Goal: Transaction & Acquisition: Purchase product/service

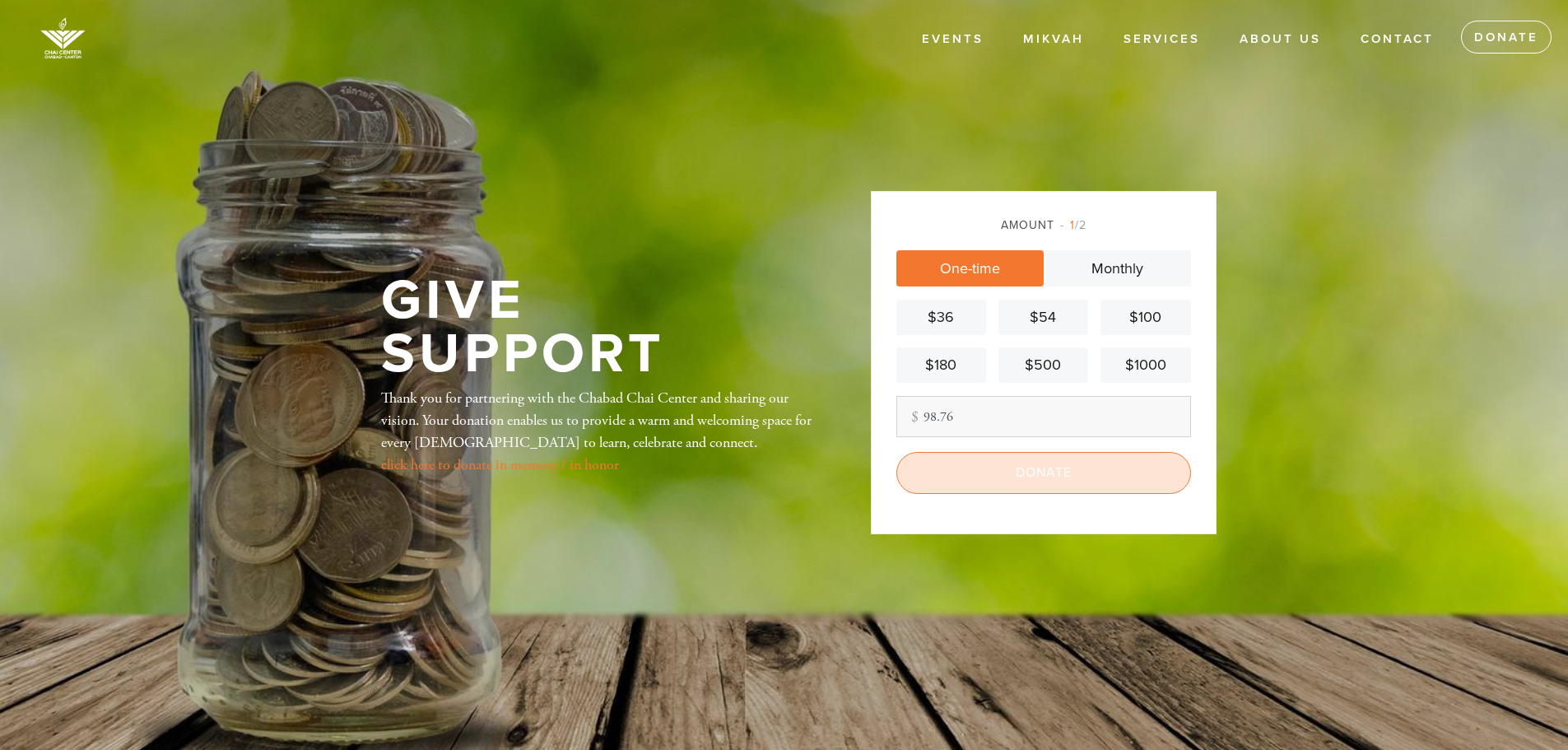
type input "98.76"
click at [1040, 468] on input "Donate" at bounding box center [1043, 472] width 295 height 41
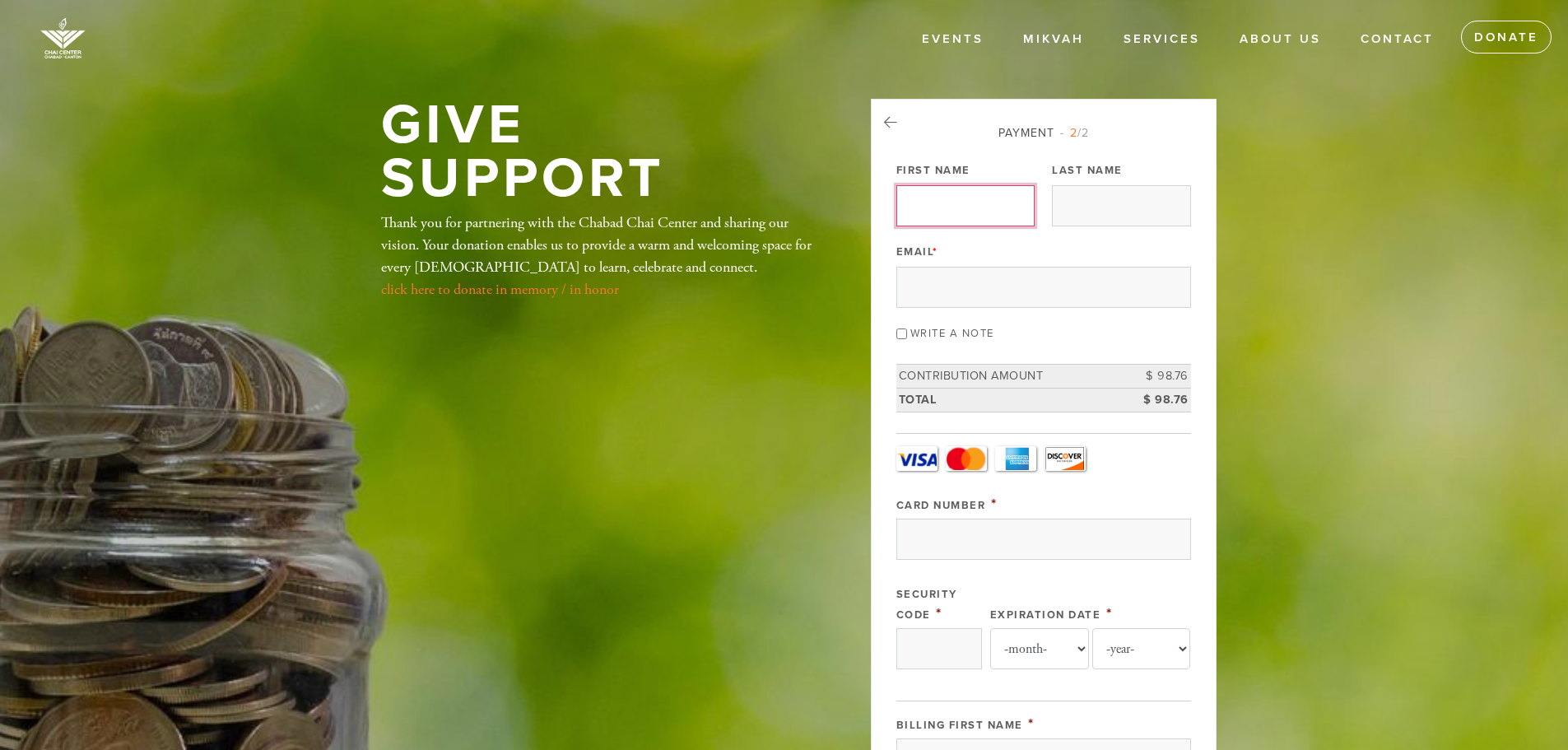
click at [956, 209] on input "First Name" at bounding box center [965, 206] width 138 height 41
type input "albert"
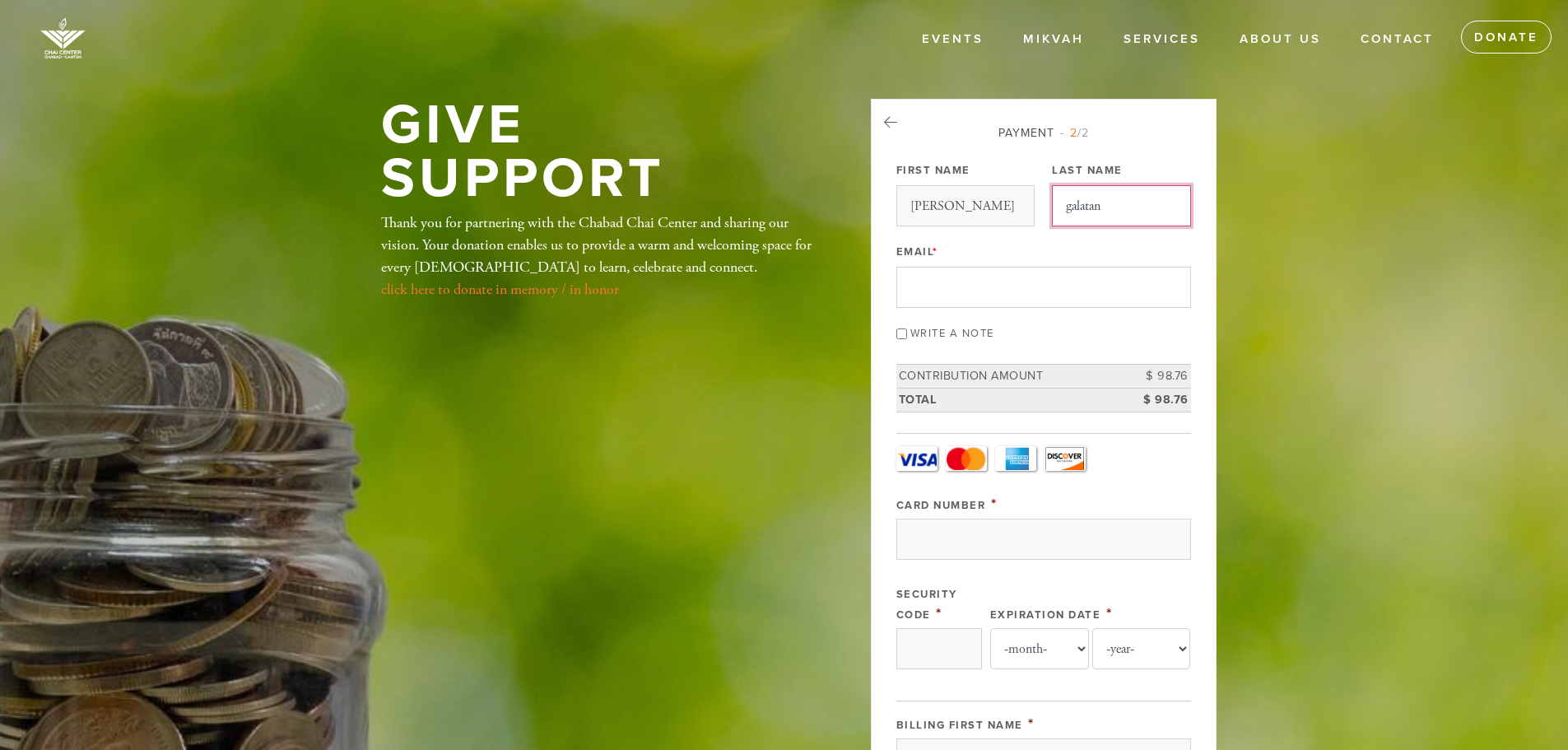
type input "galatan"
click at [914, 289] on input "Email *" at bounding box center [1043, 287] width 295 height 41
type input "albertgalatan@yahoo.com"
click at [899, 338] on input "Write a note" at bounding box center [901, 334] width 11 height 11
checkbox input "true"
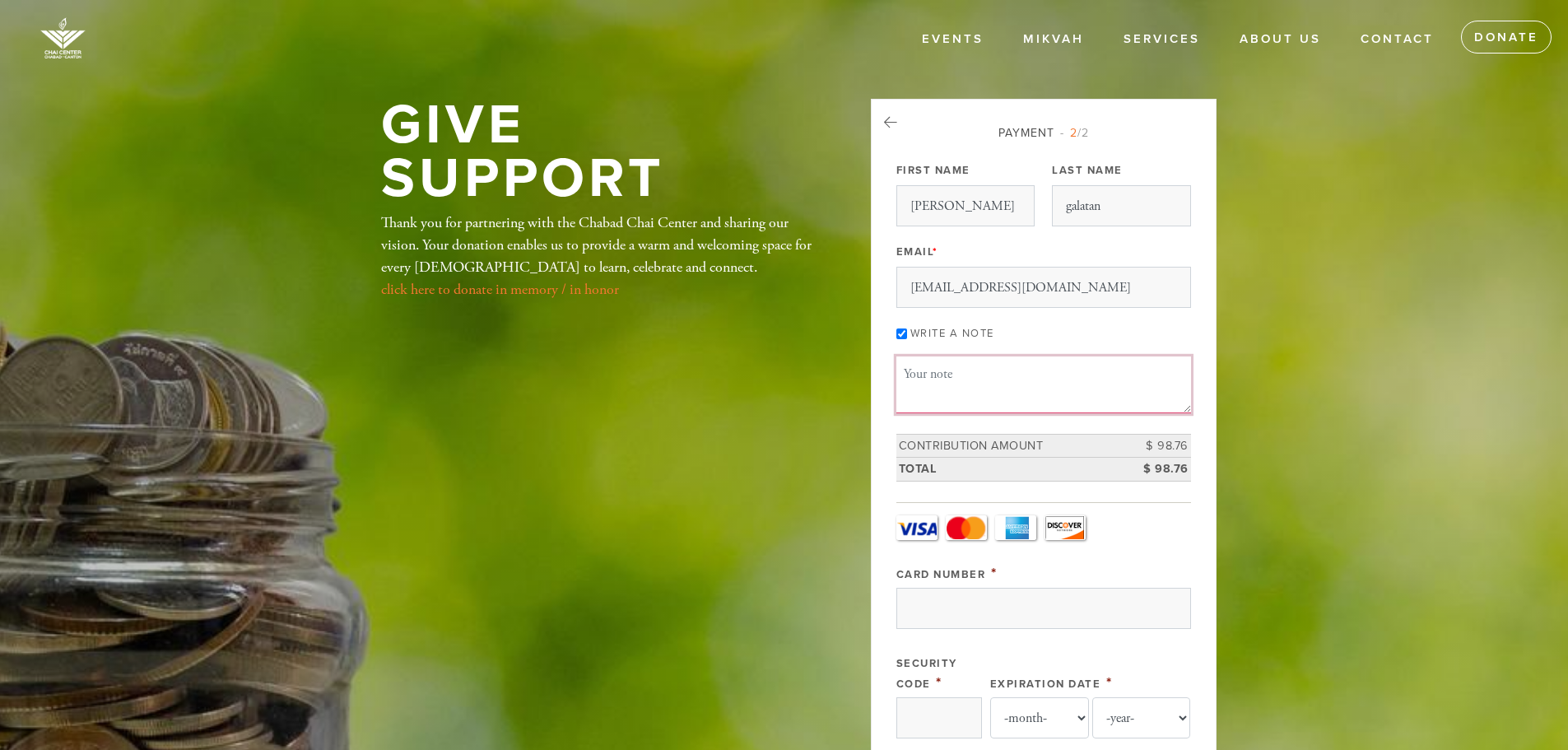
click at [926, 384] on textarea "Message or dedication" at bounding box center [1043, 384] width 295 height 56
type textarea "thank you"
click at [1037, 602] on input "Card Number" at bounding box center [1043, 608] width 295 height 41
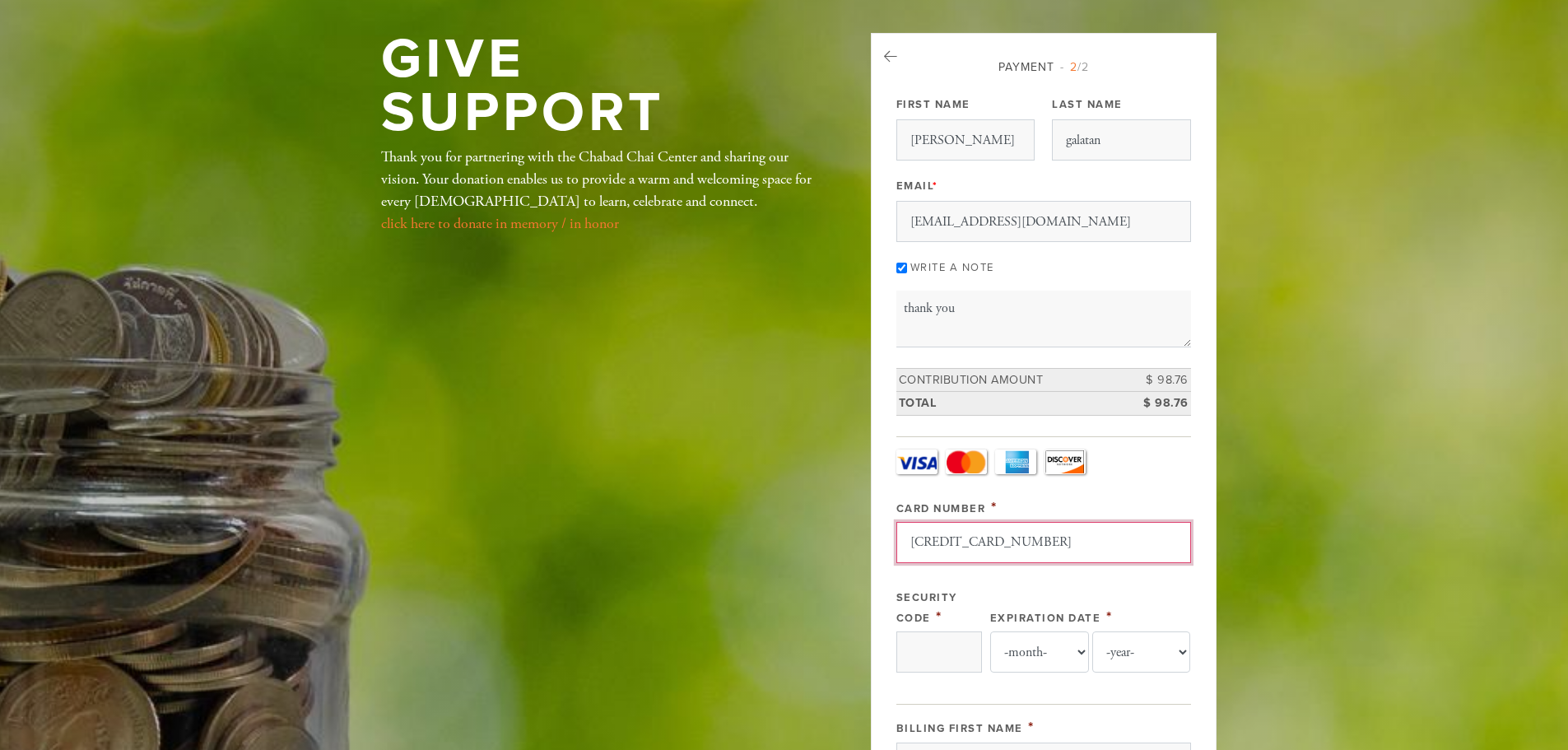
scroll to position [164, 0]
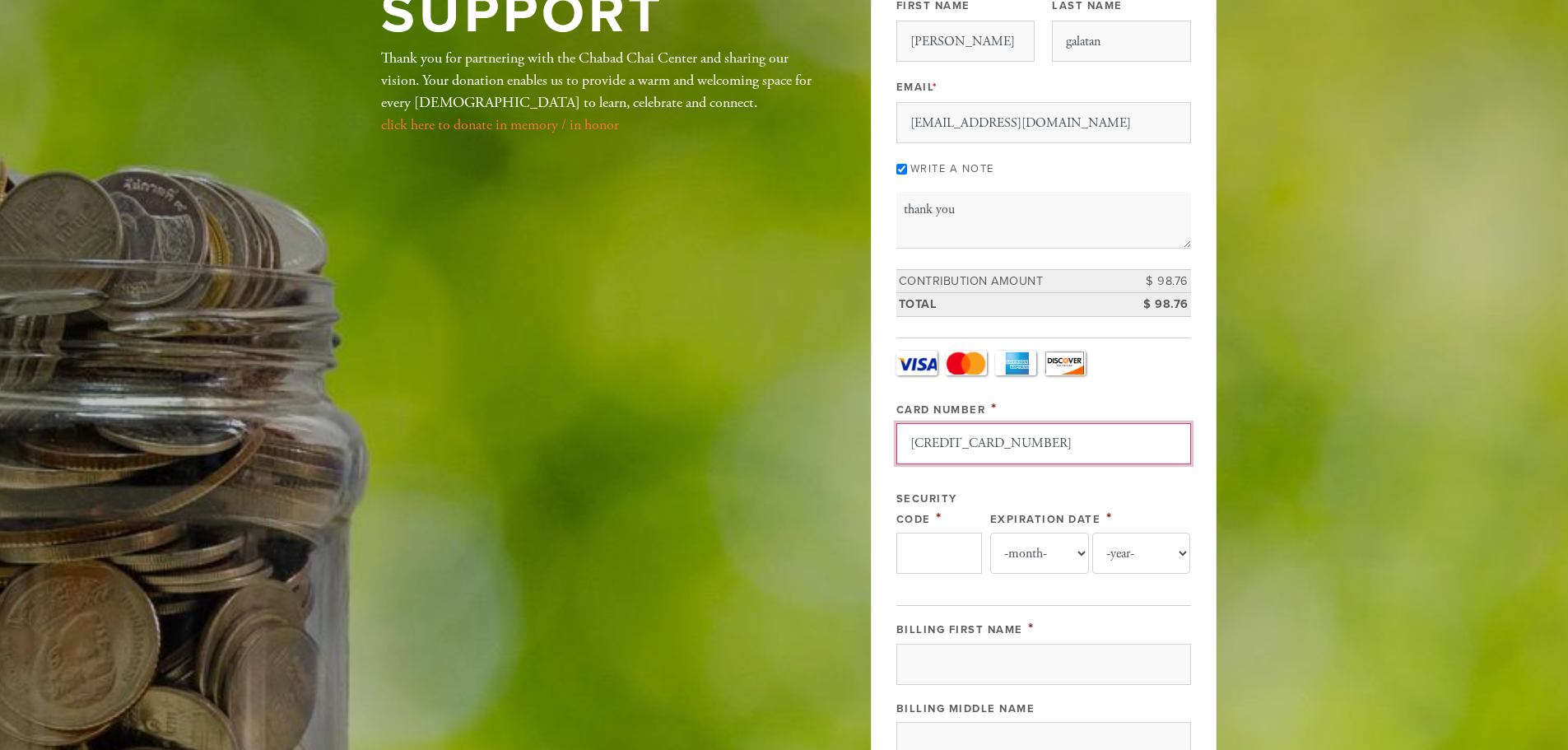
type input "379295802162007"
click at [965, 553] on input "Security Code" at bounding box center [939, 553] width 86 height 41
type input "3528"
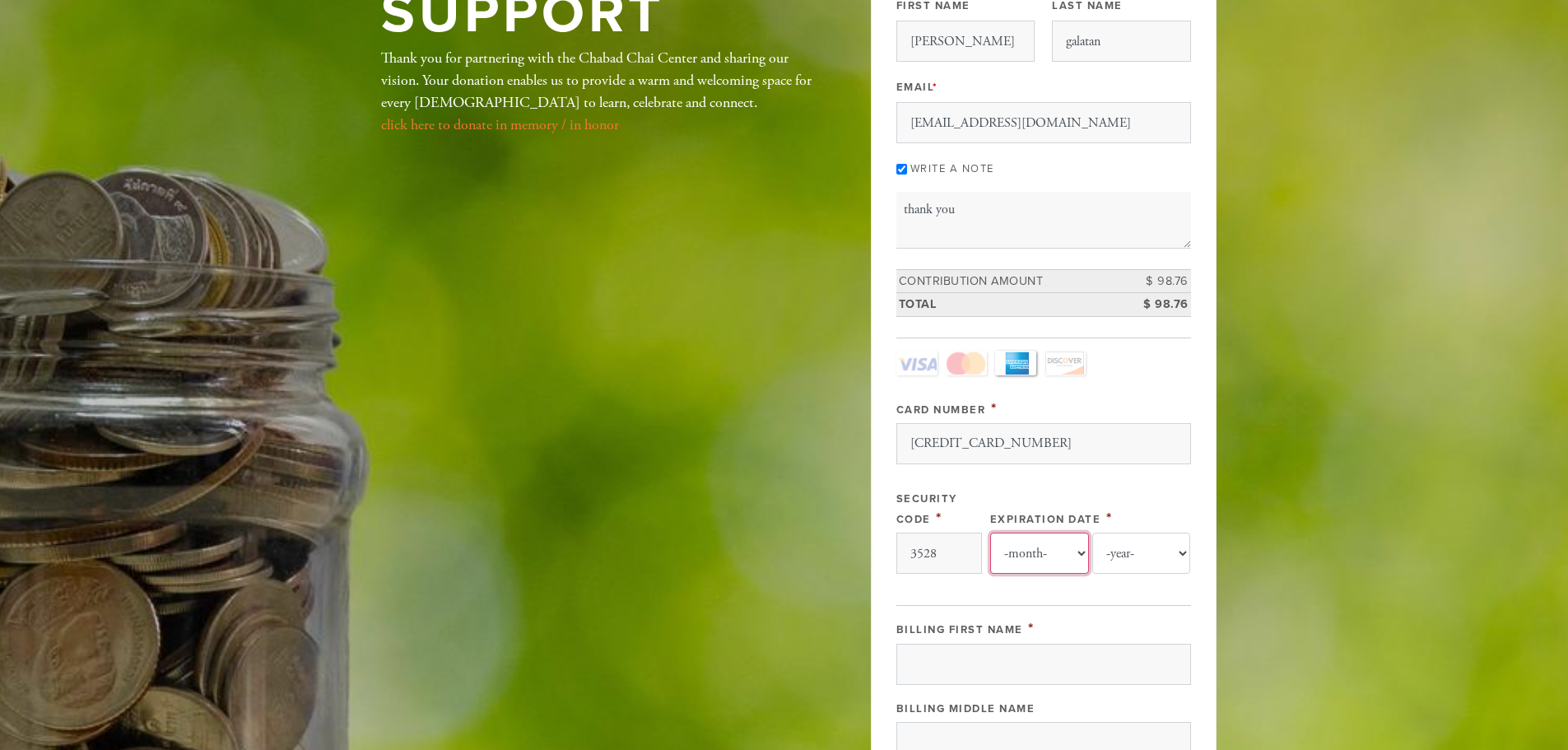
click at [1068, 558] on select "-month- Jan Feb Mar Apr May Jun Jul Aug Sep Oct Nov Dec" at bounding box center [1040, 553] width 99 height 41
select select "10"
click at [991, 533] on select "-month- Jan Feb Mar Apr May Jun Jul Aug Sep Oct Nov Dec" at bounding box center [1040, 553] width 99 height 41
click at [1129, 553] on select "-year- 2025 2026 2027 2028 2029 2030 2031 2032 2033 2034 2035" at bounding box center [1142, 553] width 99 height 41
select select "2027"
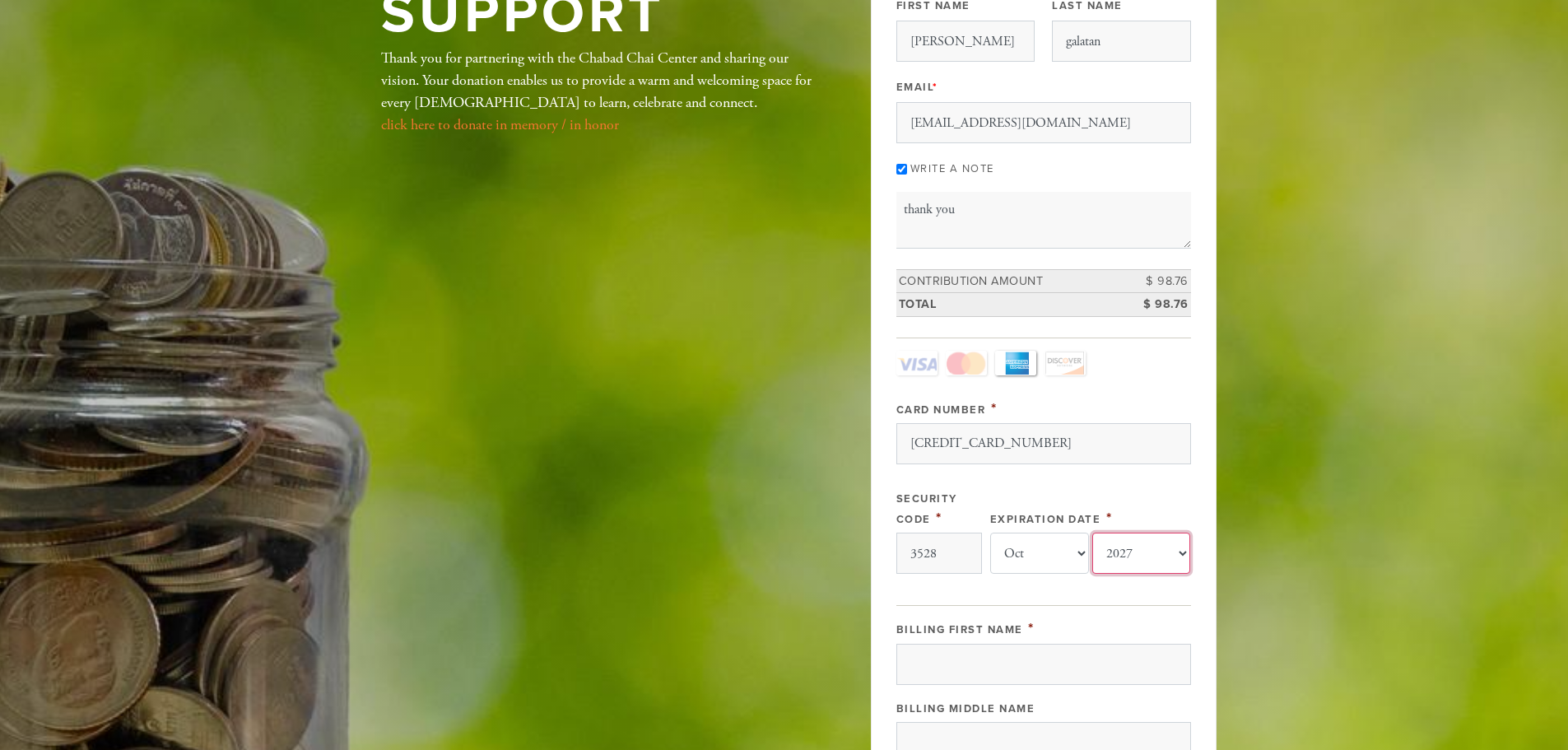
click at [1092, 533] on select "-year- 2025 2026 2027 2028 2029 2030 2031 2032 2033 2034 2035" at bounding box center [1142, 553] width 99 height 41
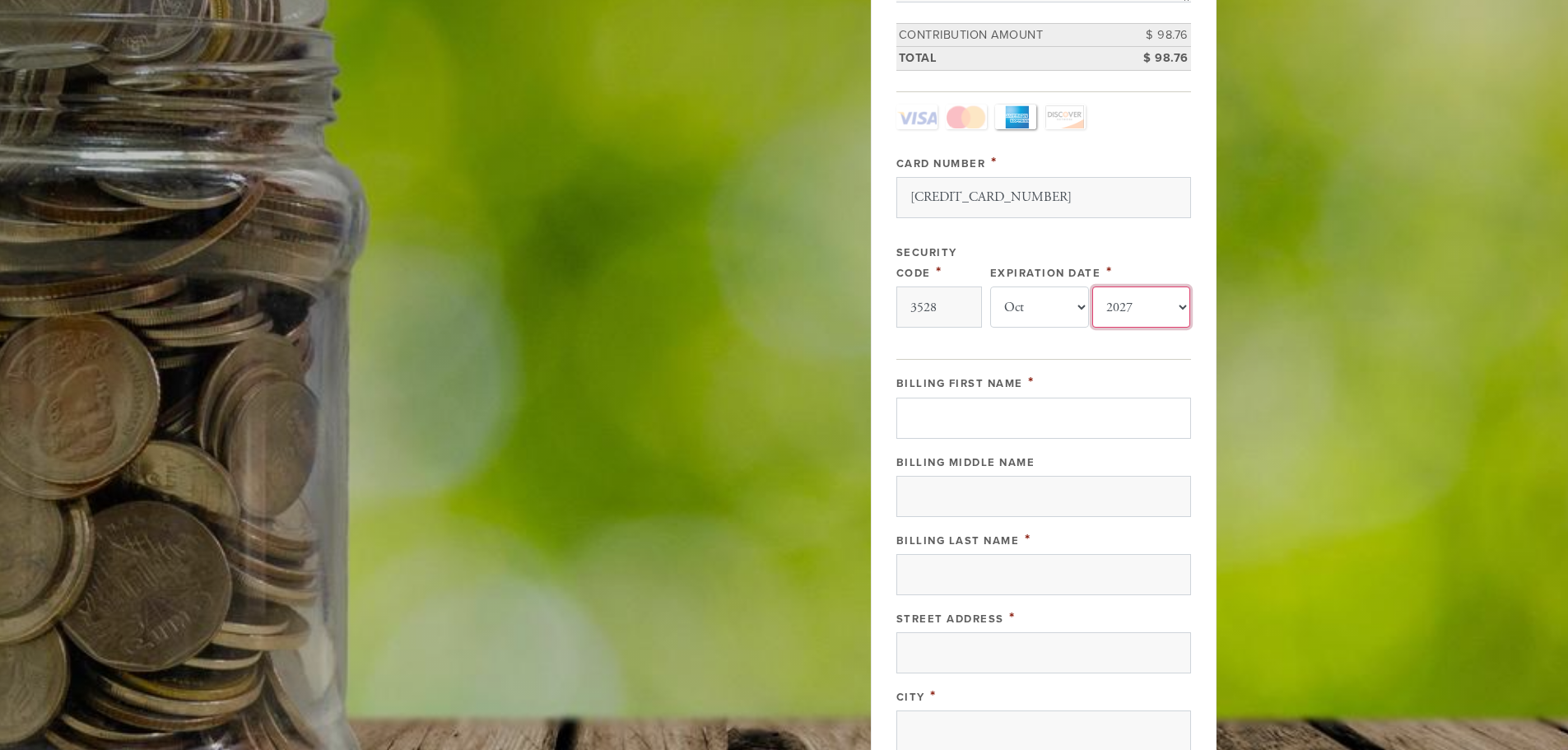
scroll to position [411, 0]
click at [991, 410] on input "Billing First Name" at bounding box center [1043, 417] width 295 height 41
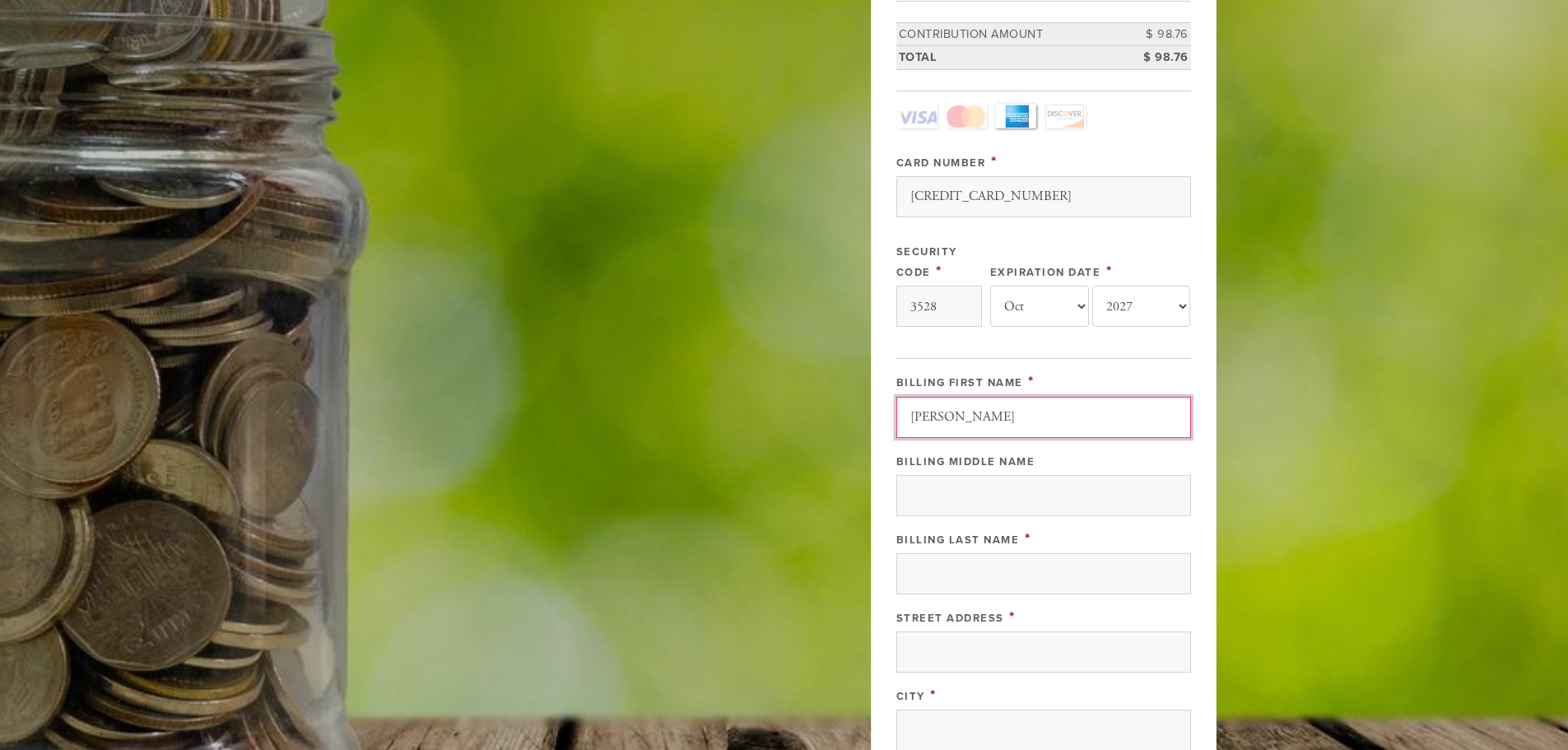
type input "albert"
type input "j"
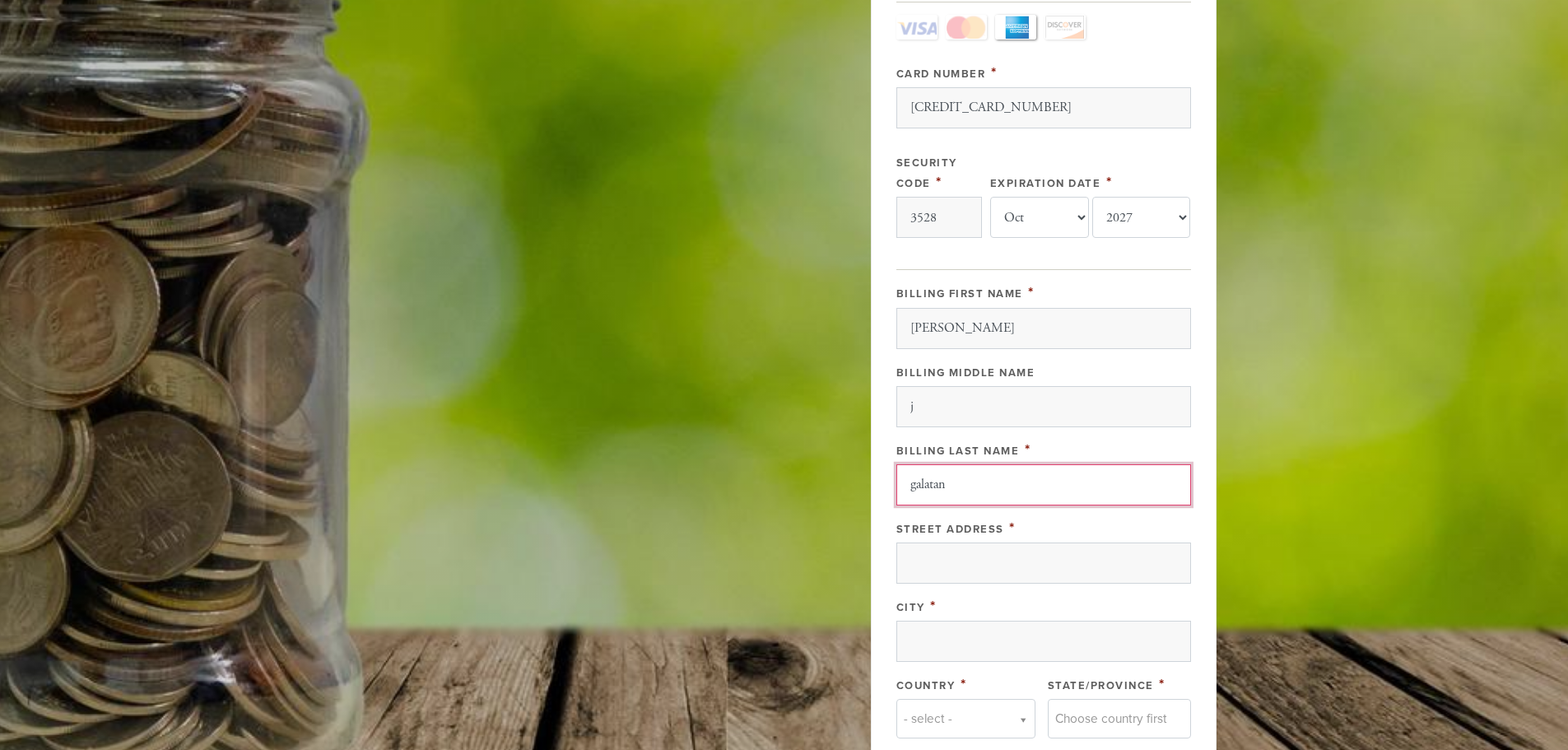
scroll to position [741, 0]
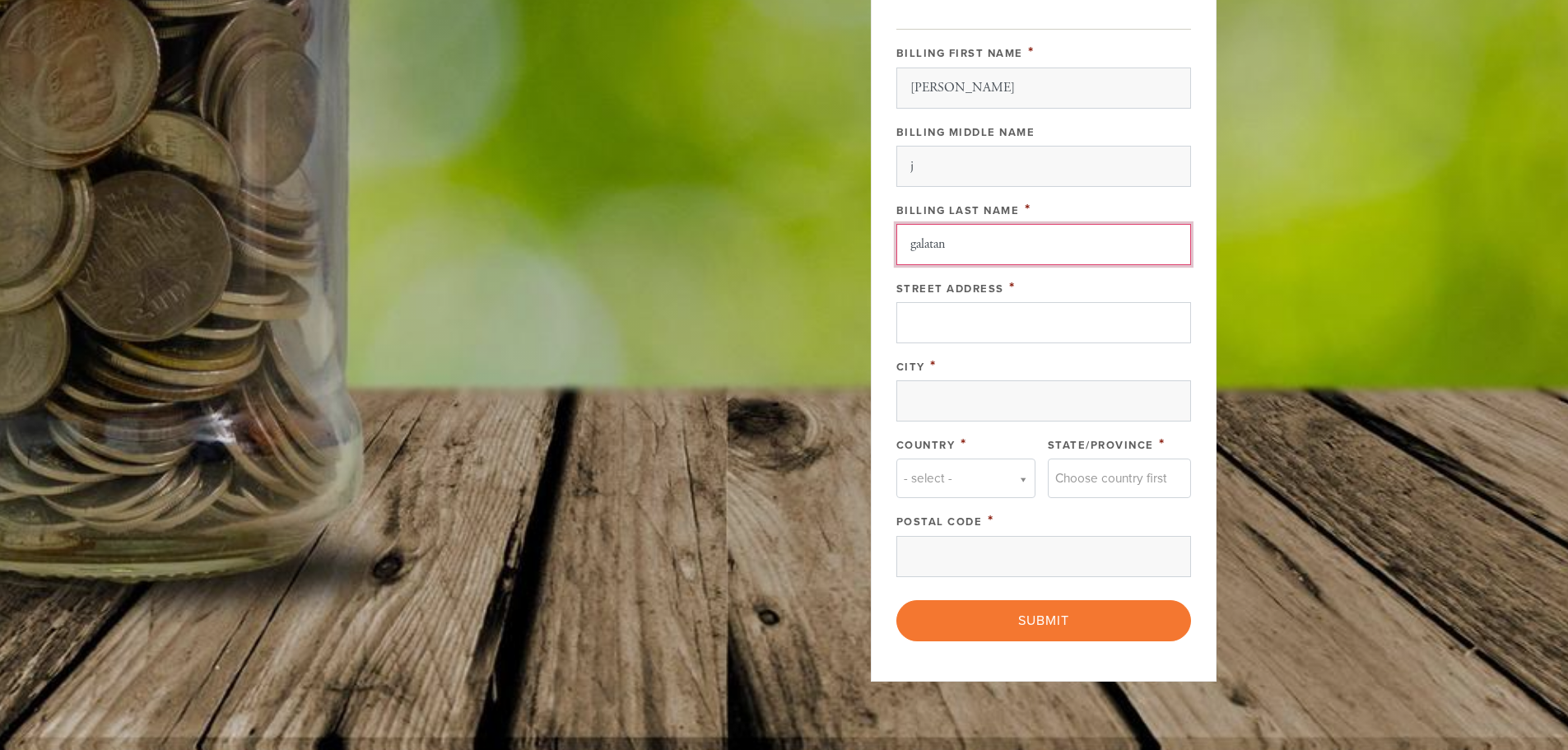
type input "galatan"
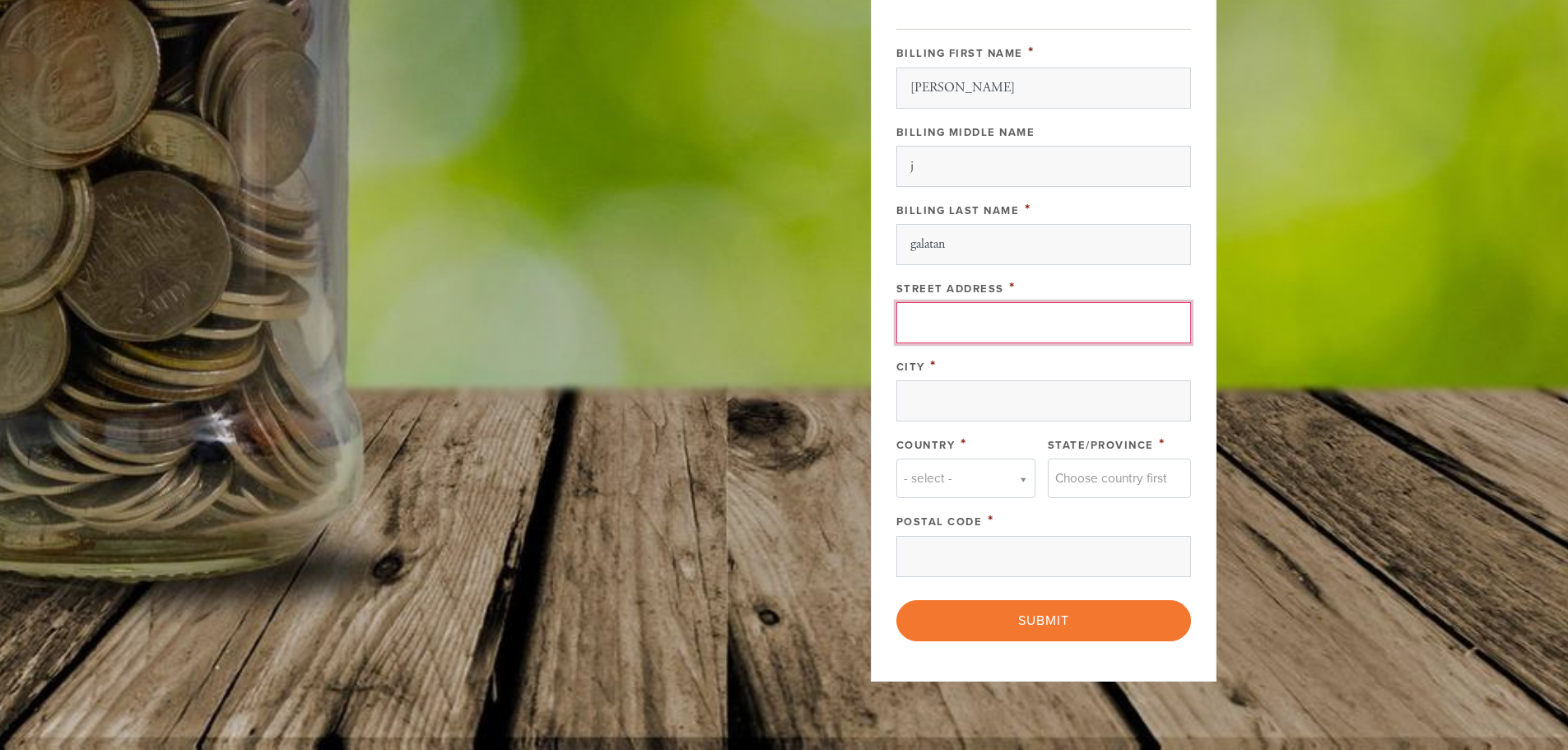
click at [972, 331] on input "Street Address" at bounding box center [1043, 323] width 295 height 41
type input "7929 213th street"
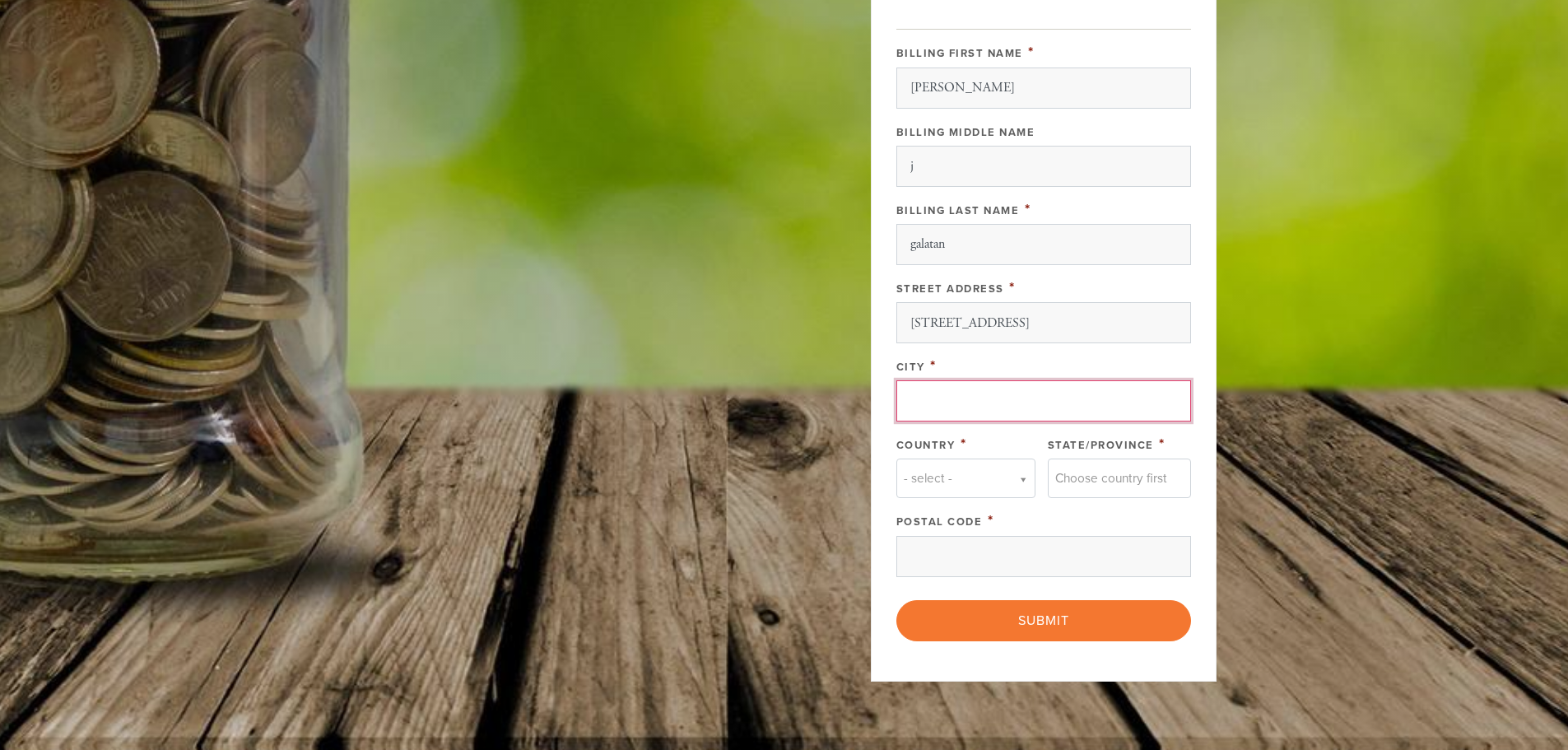
click at [948, 403] on input "City" at bounding box center [1043, 401] width 295 height 41
type input "bayside"
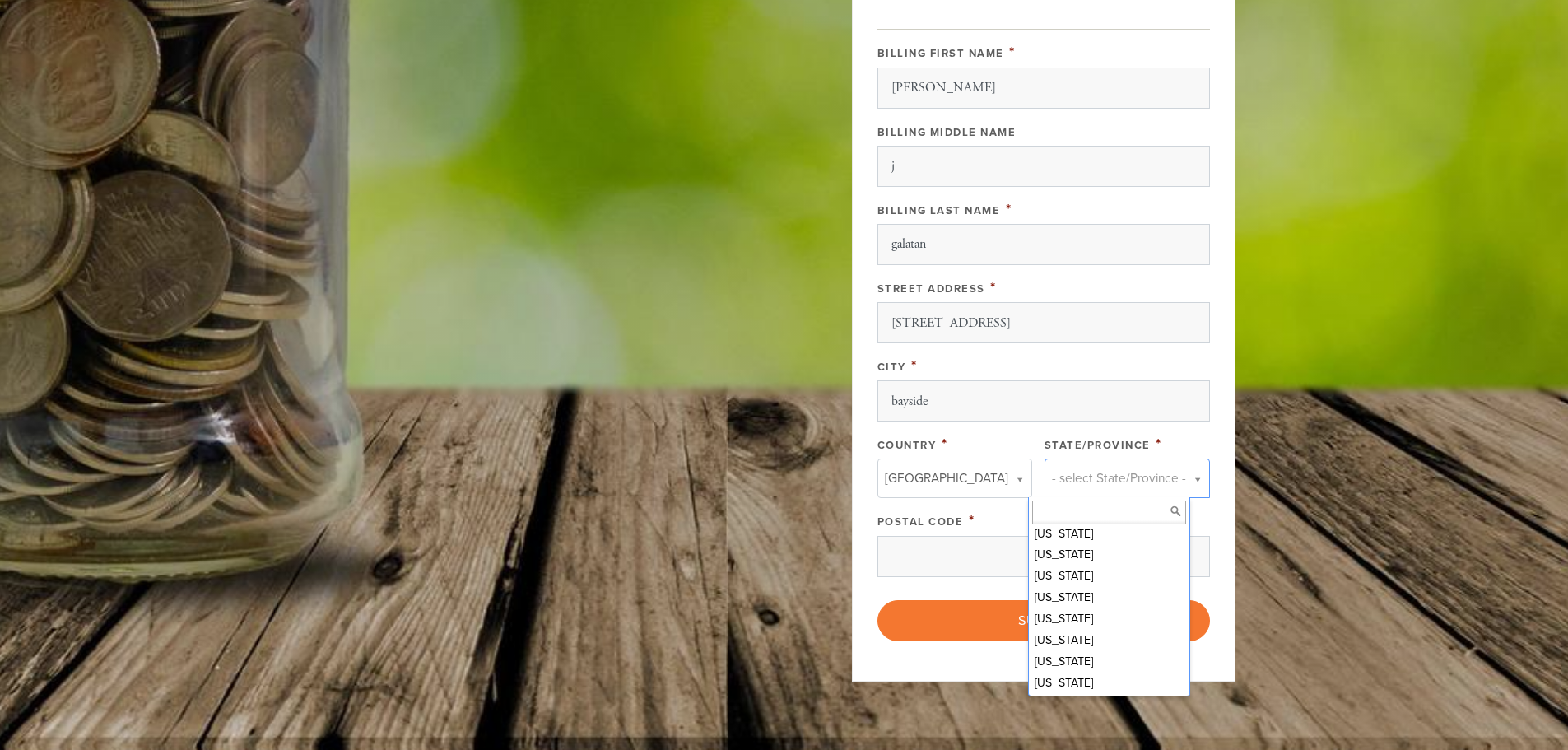
scroll to position [658, 0]
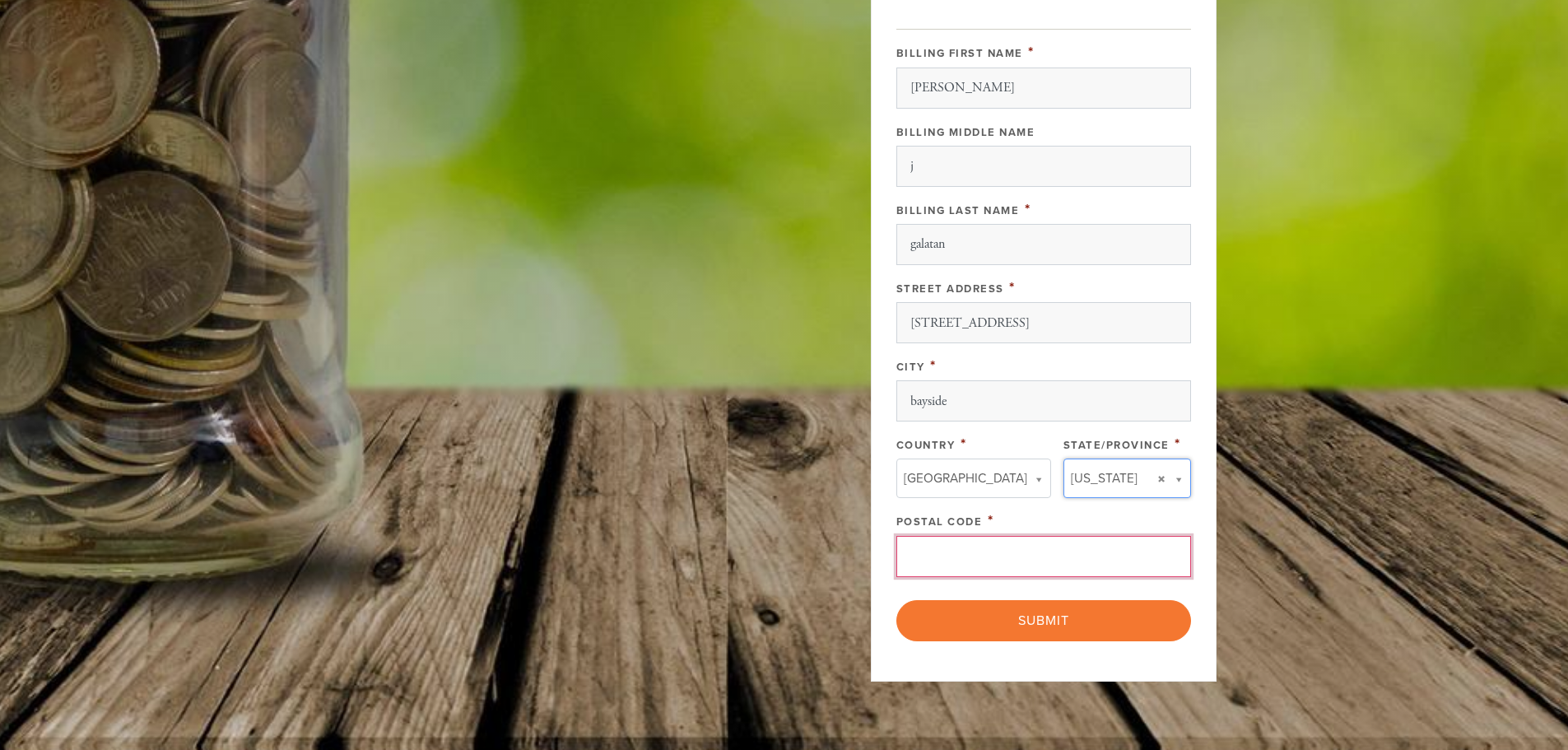
click at [1041, 566] on input "Postal Code" at bounding box center [1043, 557] width 295 height 41
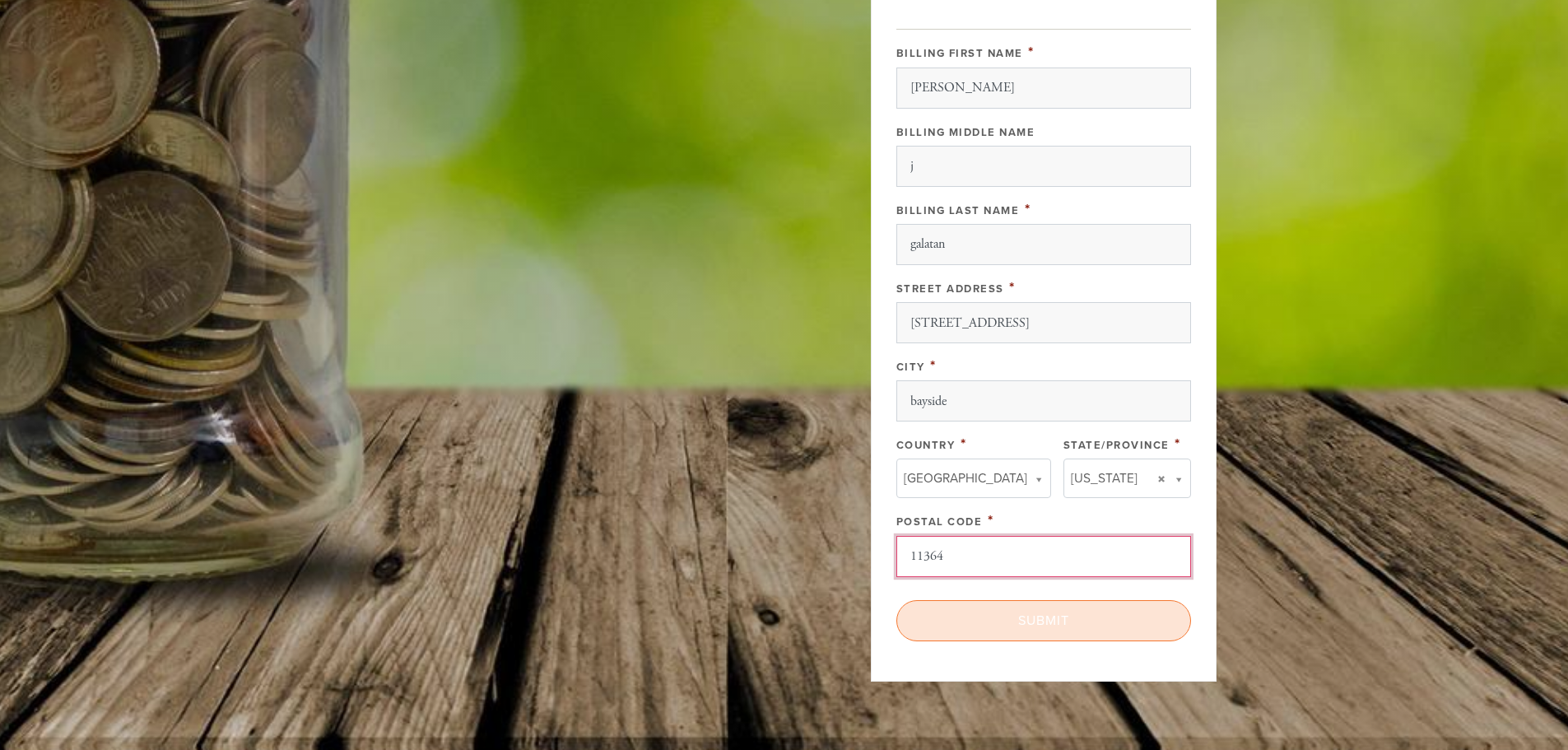
type input "11364"
click at [972, 624] on input "Submit" at bounding box center [1043, 620] width 295 height 41
